Goal: Task Accomplishment & Management: Manage account settings

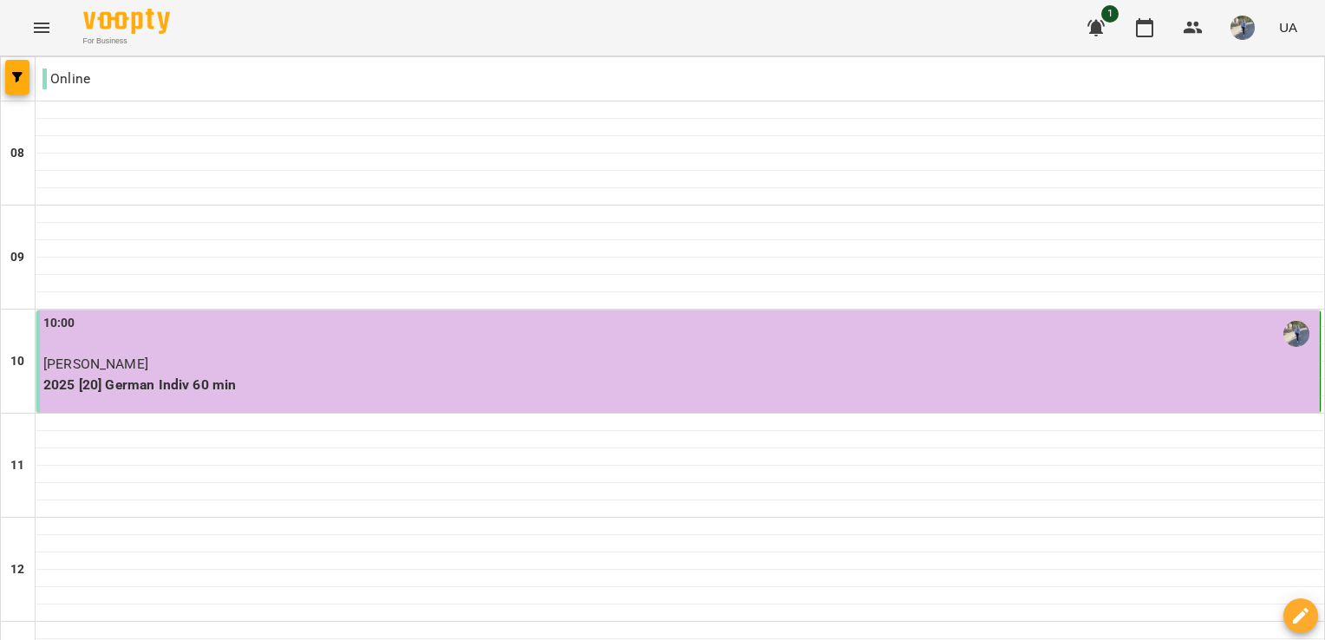
scroll to position [846, 0]
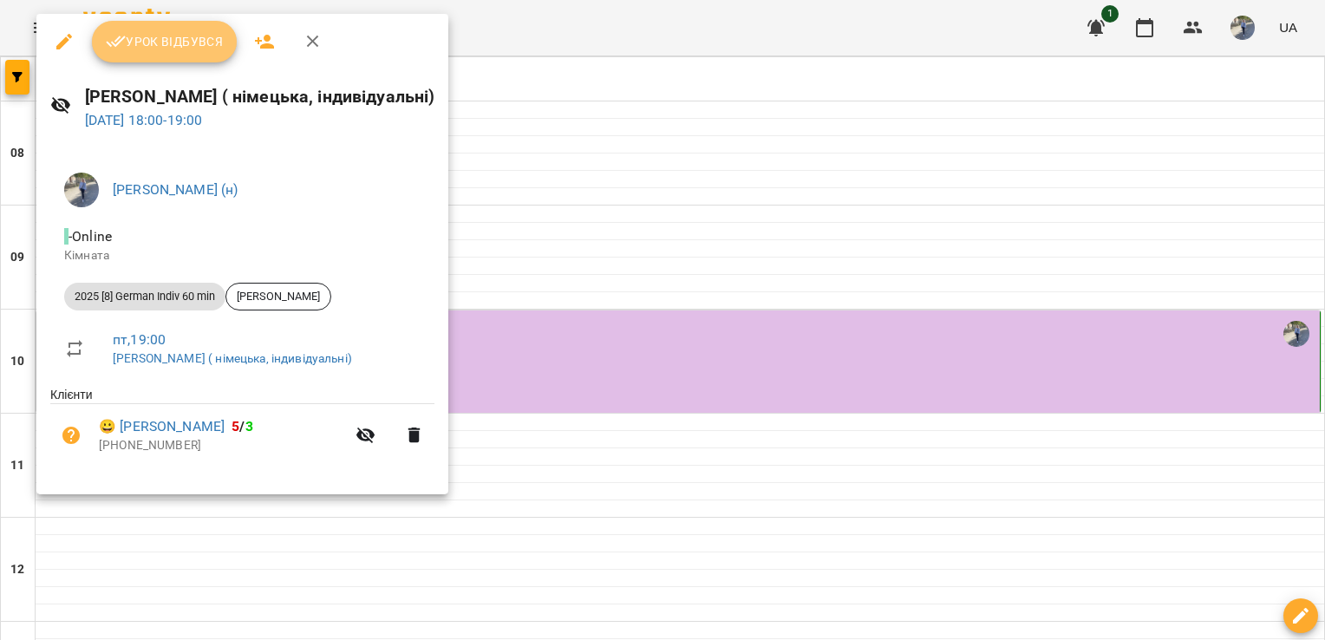
click at [194, 45] on span "Урок відбувся" at bounding box center [165, 41] width 118 height 21
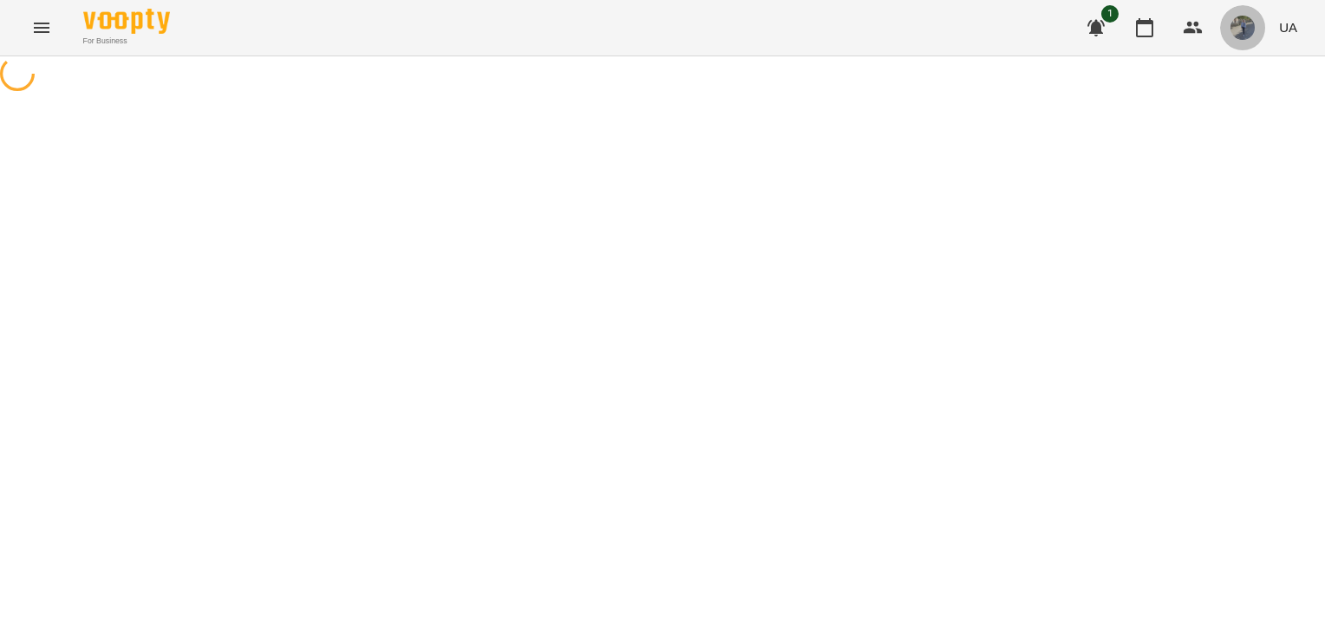
click at [1248, 29] on img "button" at bounding box center [1243, 28] width 24 height 24
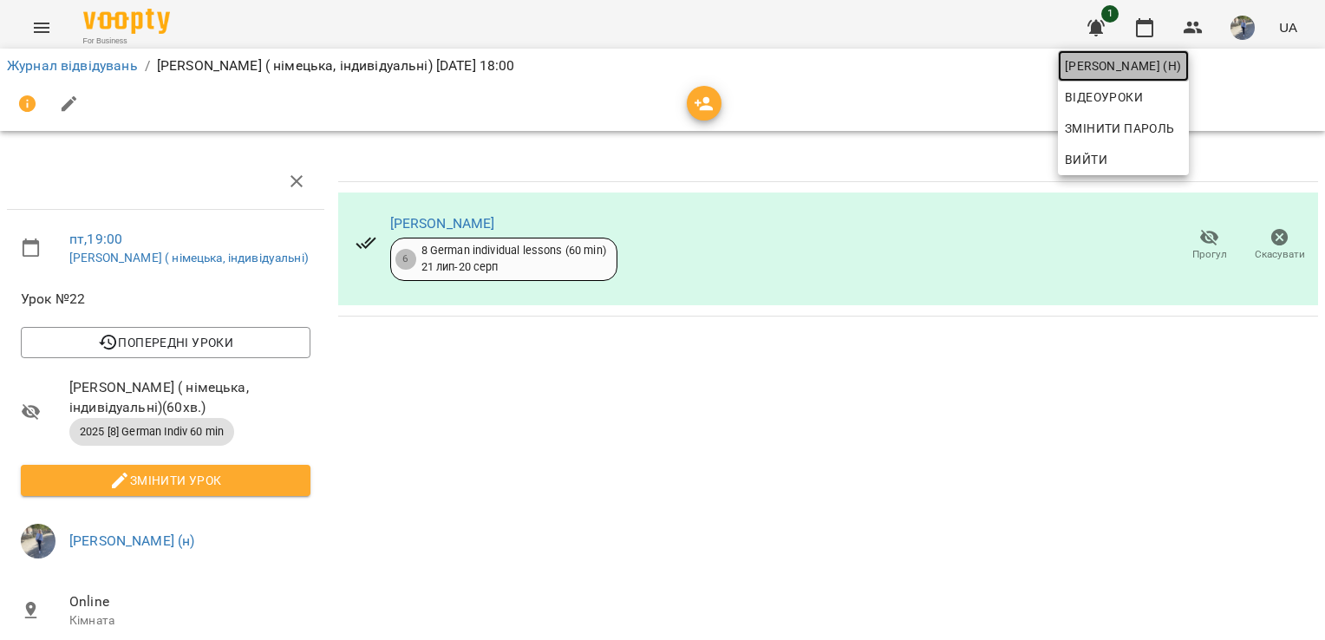
click at [1182, 61] on span "[PERSON_NAME] (н)" at bounding box center [1123, 66] width 117 height 21
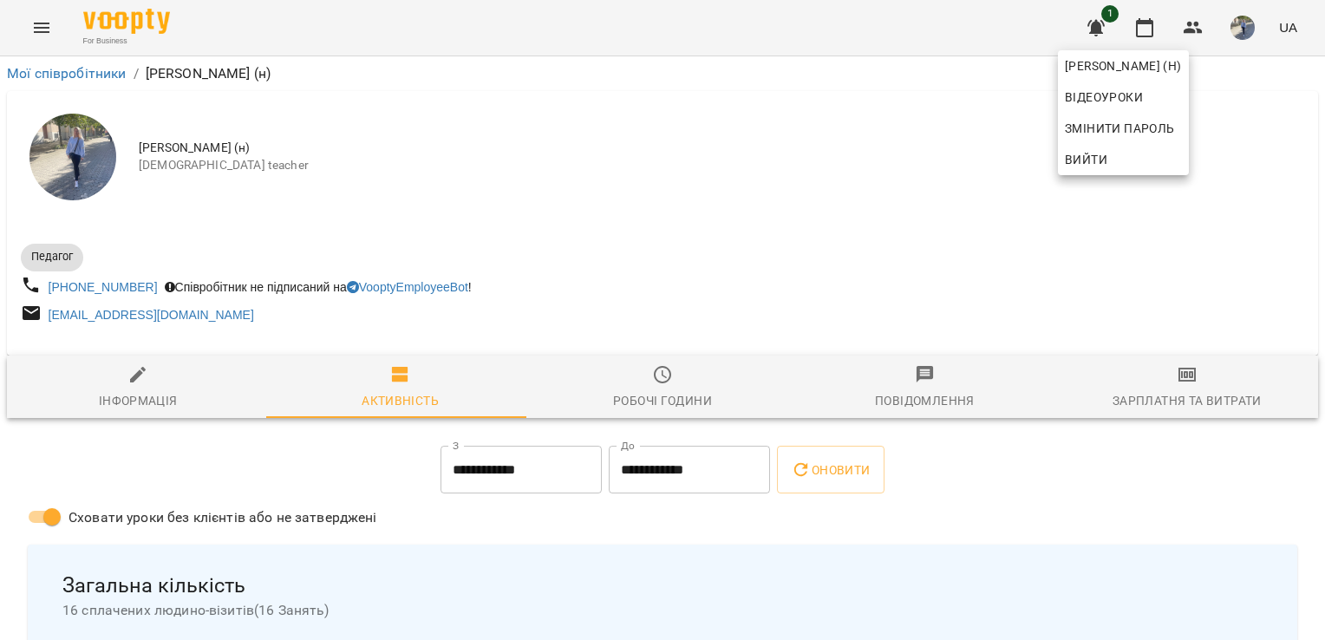
click at [37, 33] on div at bounding box center [662, 320] width 1325 height 640
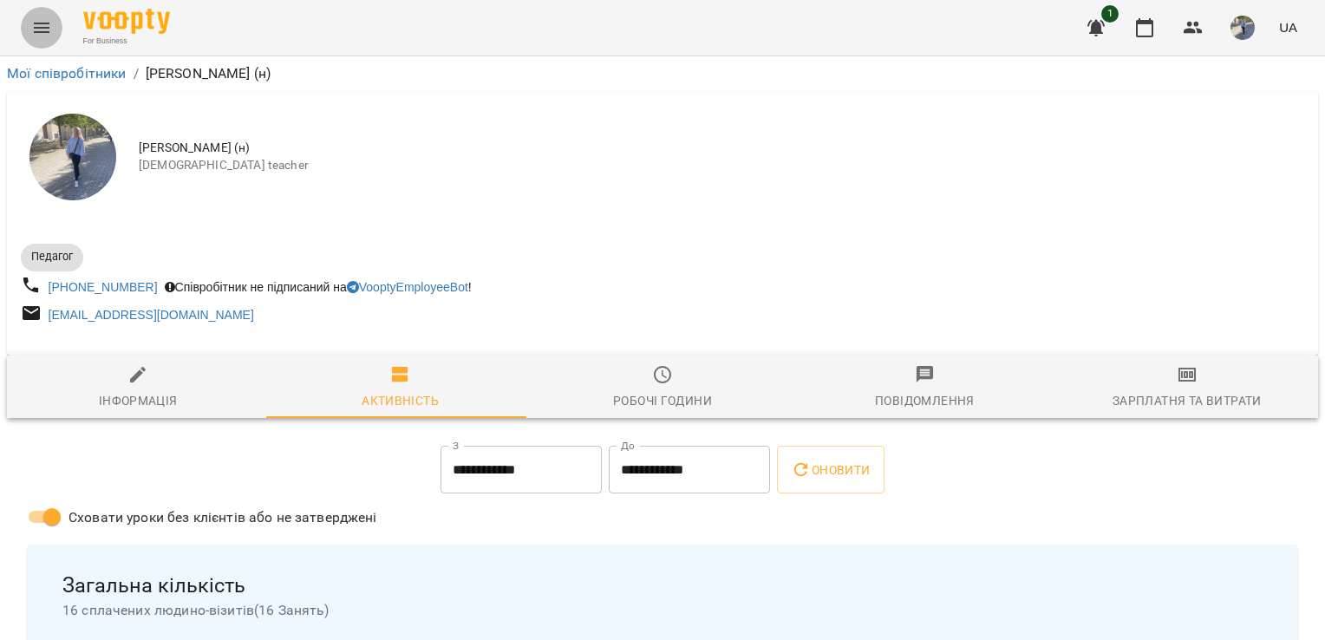
click at [37, 33] on icon "Menu" at bounding box center [41, 27] width 21 height 21
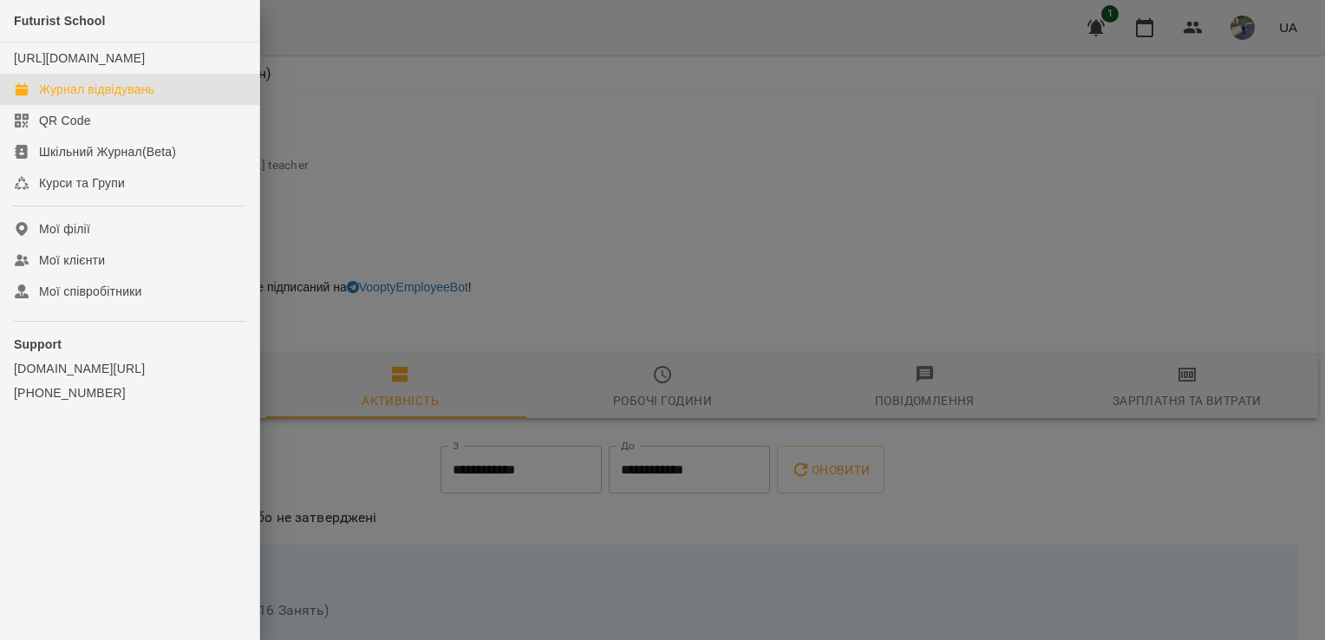
click at [104, 98] on div "Журнал відвідувань" at bounding box center [96, 89] width 115 height 17
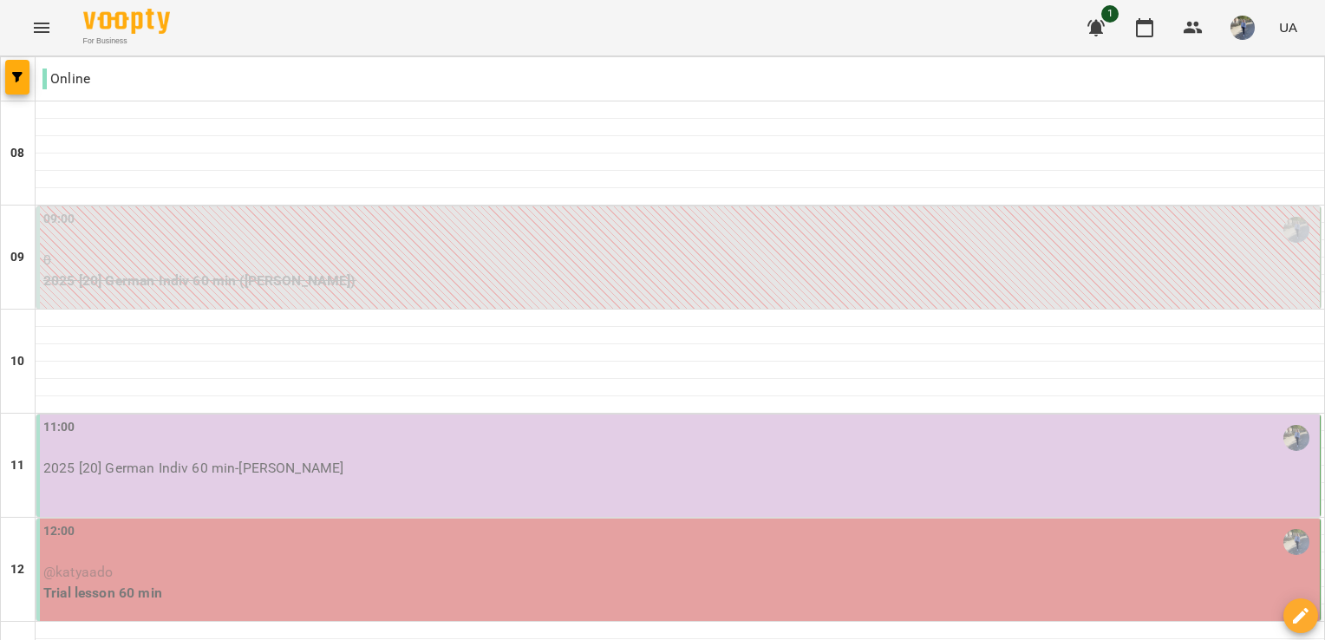
scroll to position [266, 0]
